Goal: Information Seeking & Learning: Check status

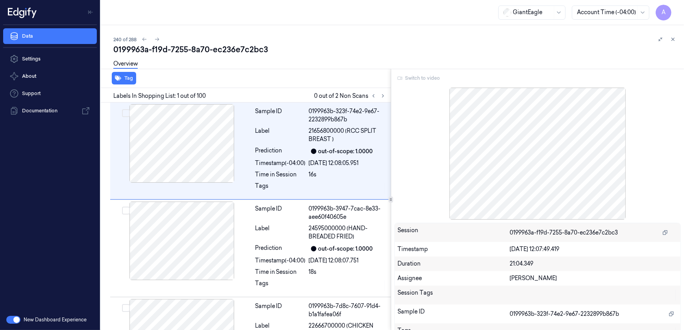
click at [420, 79] on div "Switch to video" at bounding box center [537, 78] width 287 height 13
click at [421, 78] on div "Switch to video" at bounding box center [537, 78] width 287 height 13
click at [672, 39] on icon at bounding box center [673, 39] width 3 height 3
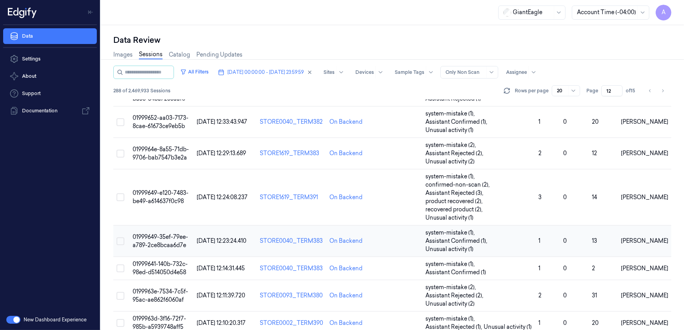
scroll to position [354, 0]
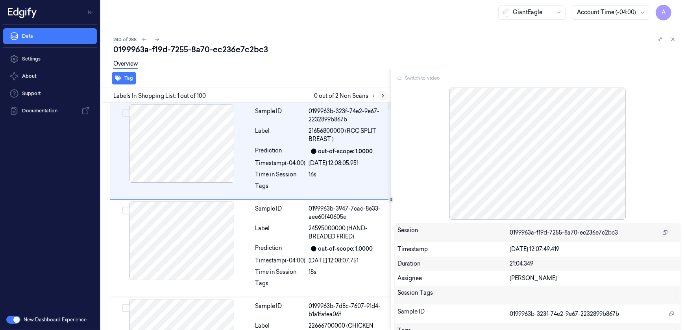
click at [381, 96] on icon at bounding box center [383, 96] width 6 height 6
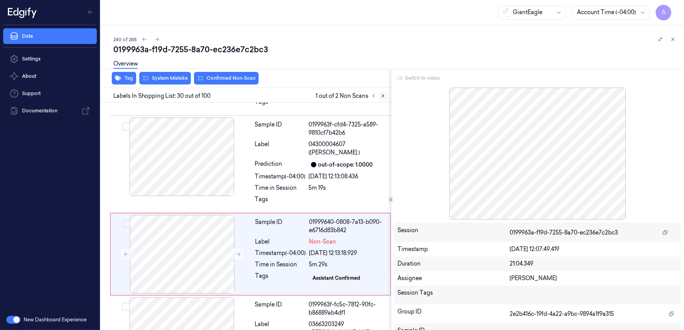
scroll to position [2713, 0]
